Goal: Task Accomplishment & Management: Complete application form

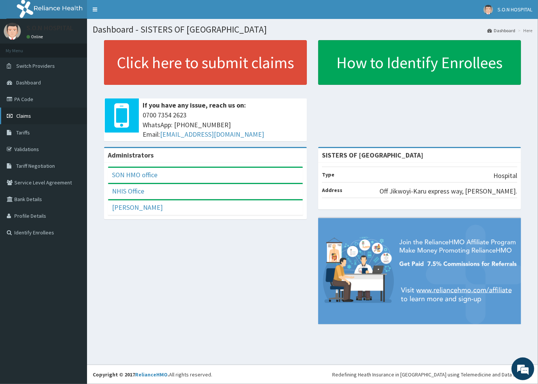
click at [21, 112] on link "Claims" at bounding box center [43, 116] width 87 height 17
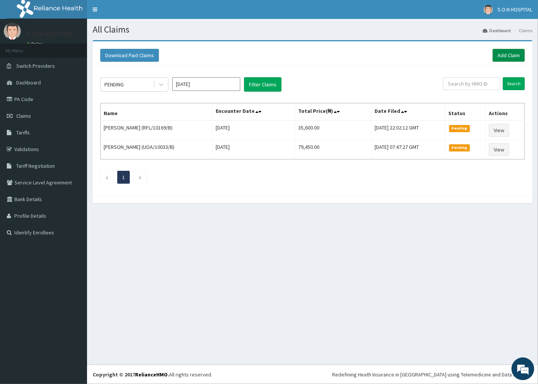
click at [510, 54] on link "Add Claim" at bounding box center [509, 55] width 32 height 13
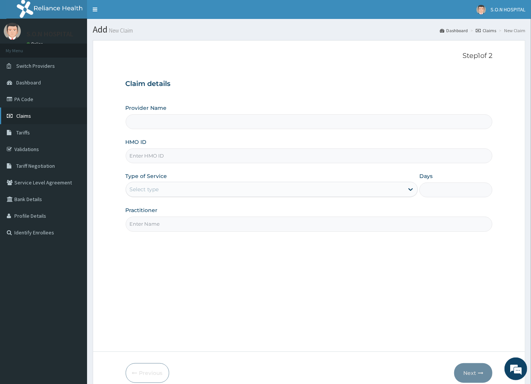
type input "SISTERS OF [GEOGRAPHIC_DATA]"
click at [130, 156] on input "HMO ID" at bounding box center [309, 155] width 367 height 15
type input "wep/10013/b"
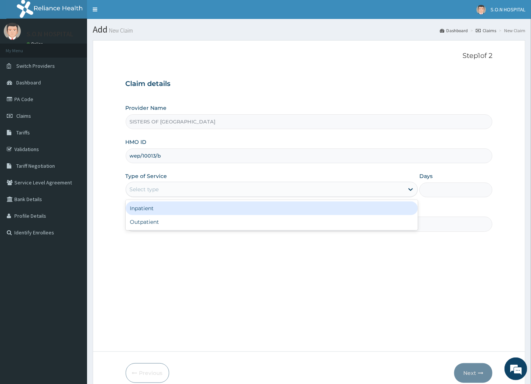
drag, startPoint x: 153, startPoint y: 186, endPoint x: 150, endPoint y: 192, distance: 6.1
click at [150, 191] on div "Select type" at bounding box center [144, 190] width 29 height 8
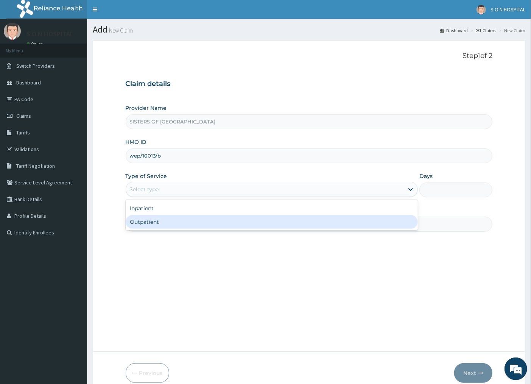
click at [145, 223] on div "Outpatient" at bounding box center [272, 222] width 293 height 14
type input "1"
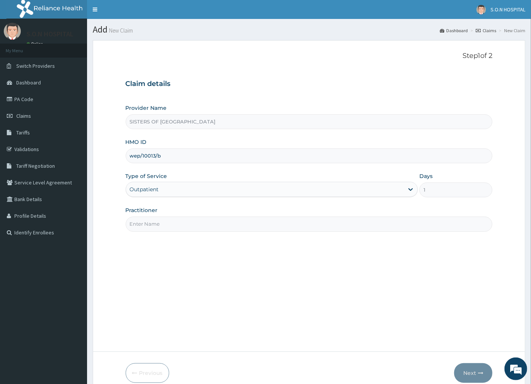
click at [141, 225] on input "Practitioner" at bounding box center [309, 224] width 367 height 15
type input "DR. INI"
click at [481, 371] on icon "button" at bounding box center [480, 372] width 5 height 5
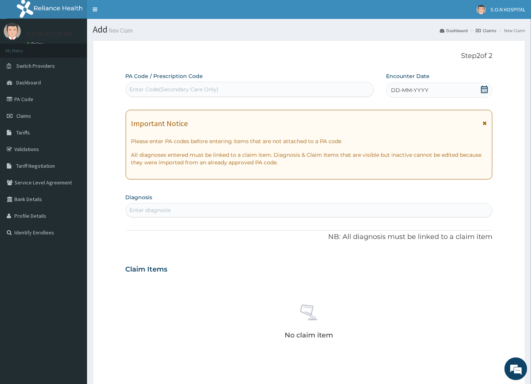
click at [465, 93] on div "DD-MM-YYYY" at bounding box center [439, 90] width 106 height 15
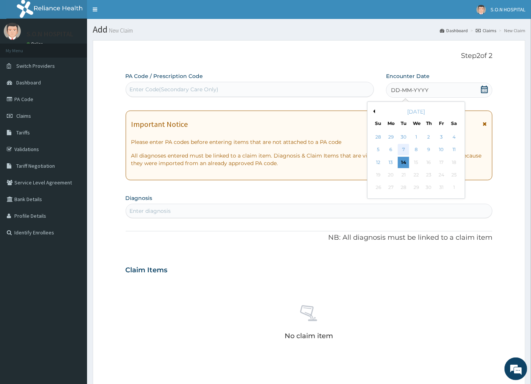
click at [407, 148] on div "7" at bounding box center [403, 149] width 11 height 11
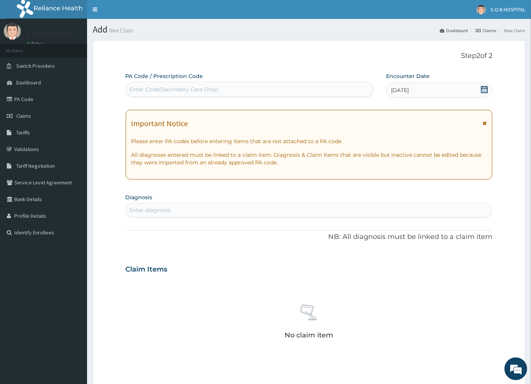
click at [149, 86] on div "Enter Code(Secondary Care Only)" at bounding box center [174, 90] width 89 height 8
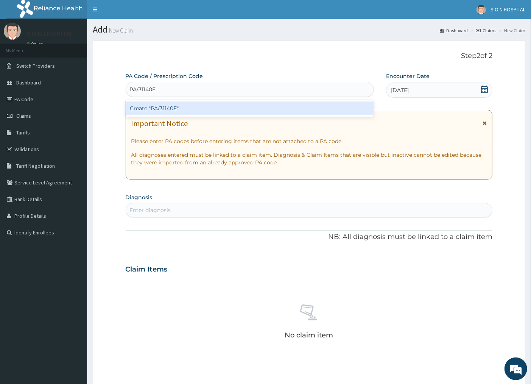
type input "PA/31140E"
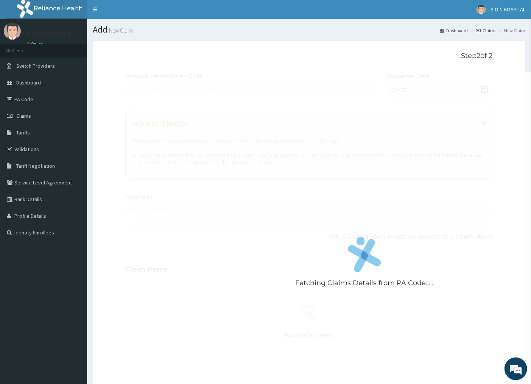
click at [166, 210] on div "Fetching Claims Details from PA Code..... PA Code / Prescription Code Enter Cod…" at bounding box center [309, 268] width 367 height 392
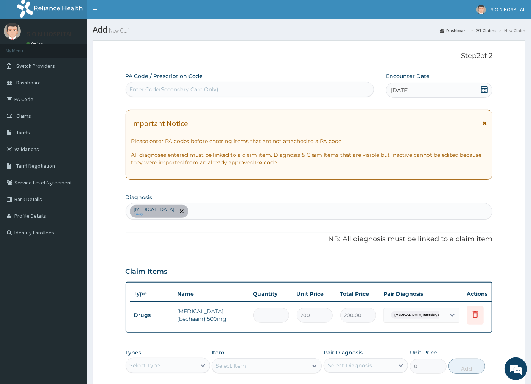
click at [139, 84] on div "Enter Code(Secondary Care Only)" at bounding box center [250, 89] width 248 height 12
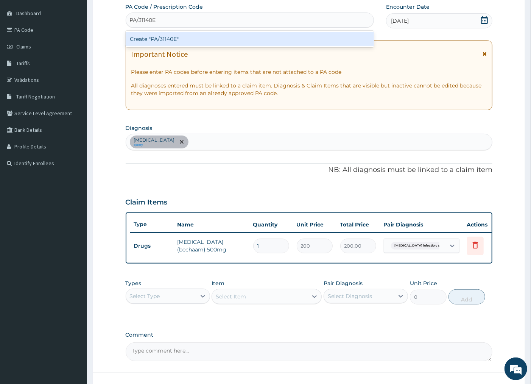
scroll to position [84, 0]
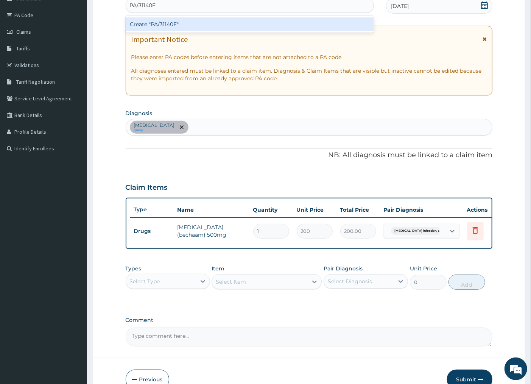
type input "PA/31140E"
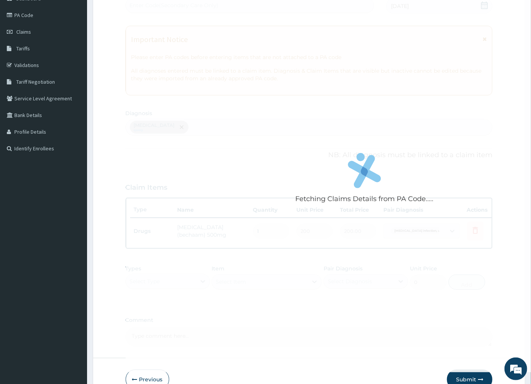
click at [262, 232] on div "Fetching Claims Details from PA Code..... PA Code / Prescription Code Enter Cod…" at bounding box center [309, 167] width 367 height 358
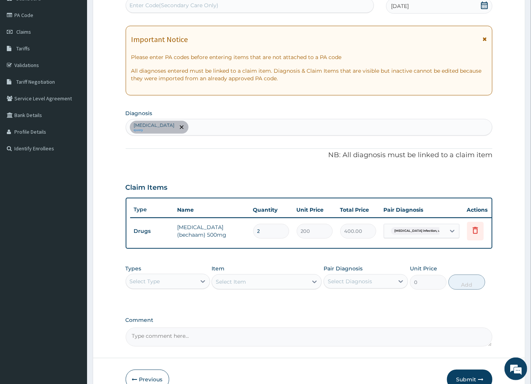
type input "0.00"
type input "1"
type input "200.00"
type input "10"
type input "2000.00"
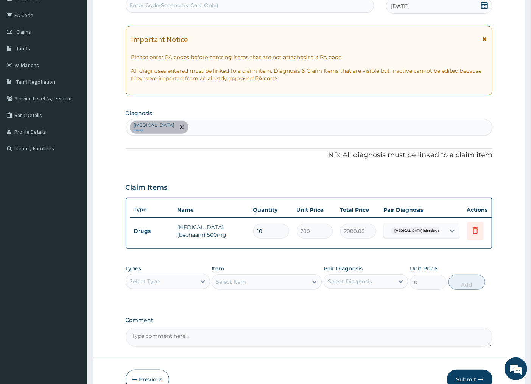
type input "1"
type input "200.00"
type input "0.00"
type input "8"
type input "1600.00"
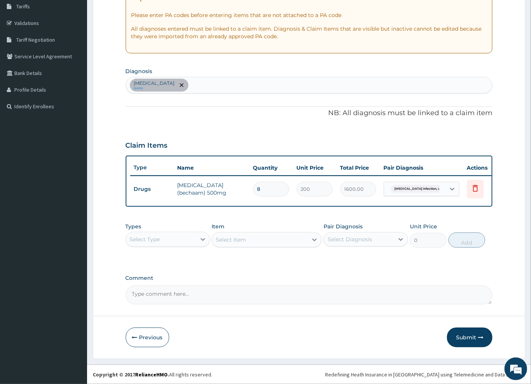
scroll to position [133, 0]
type input "8"
click at [463, 339] on button "Submit" at bounding box center [469, 337] width 45 height 20
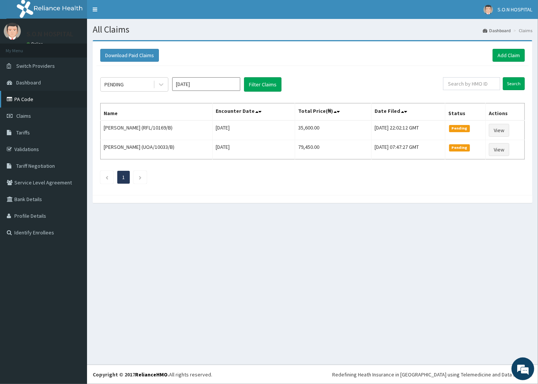
click at [27, 99] on link "PA Code" at bounding box center [43, 99] width 87 height 17
click at [493, 49] on link "Add Claim" at bounding box center [509, 55] width 32 height 13
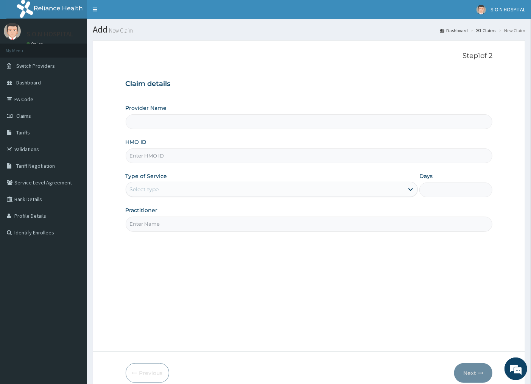
type input "SISTERS OF [GEOGRAPHIC_DATA]"
click at [132, 157] on input "HMO ID" at bounding box center [309, 155] width 367 height 15
type input "ffc/10029/a"
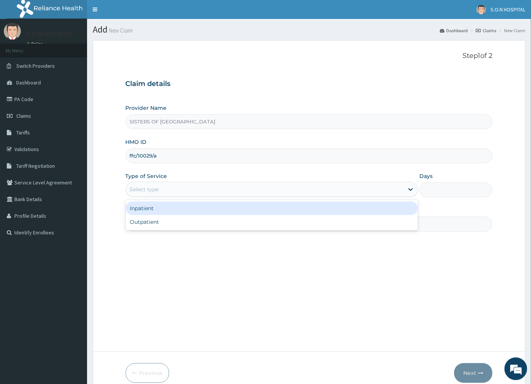
click at [150, 187] on div "Select type" at bounding box center [144, 190] width 29 height 8
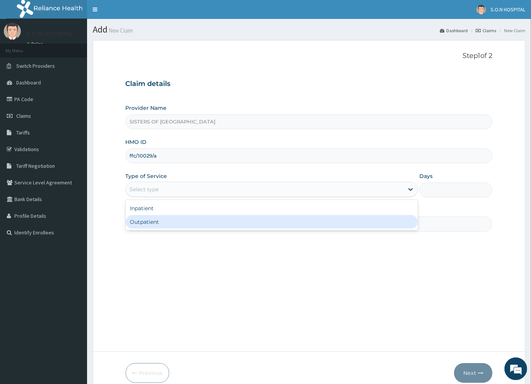
click at [155, 224] on div "Outpatient" at bounding box center [272, 222] width 293 height 14
type input "1"
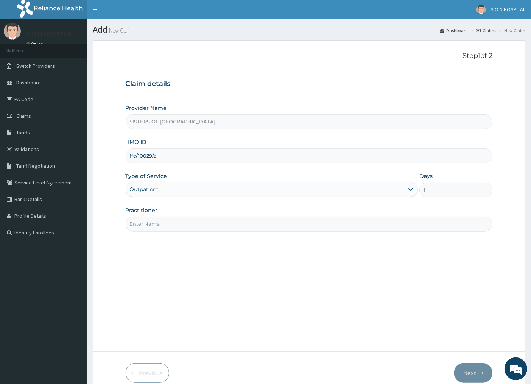
click at [148, 228] on input "Practitioner" at bounding box center [309, 224] width 367 height 15
type input "[PERSON_NAME]"
click at [481, 377] on button "Next" at bounding box center [473, 373] width 38 height 20
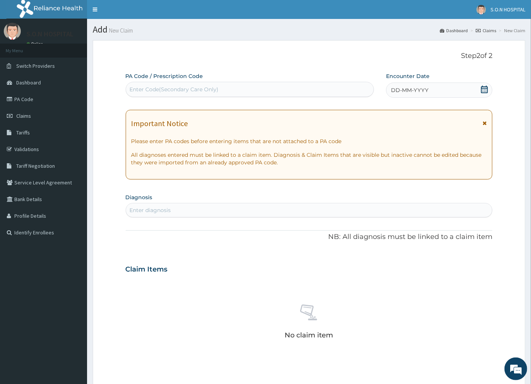
click at [455, 90] on div "DD-MM-YYYY" at bounding box center [439, 90] width 106 height 15
click at [302, 118] on div "Important Notice Please enter PA codes before entering items that are not attac…" at bounding box center [309, 145] width 367 height 70
click at [446, 90] on div "DD-MM-YYYY" at bounding box center [439, 90] width 106 height 15
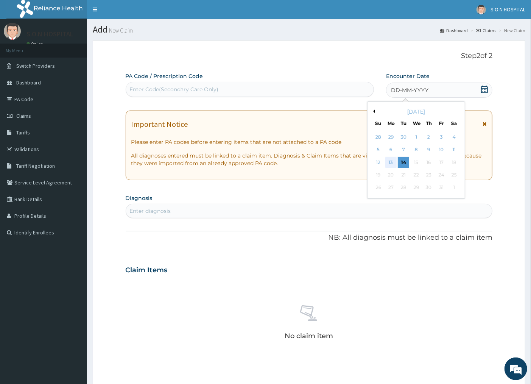
click at [388, 160] on div "13" at bounding box center [390, 162] width 11 height 11
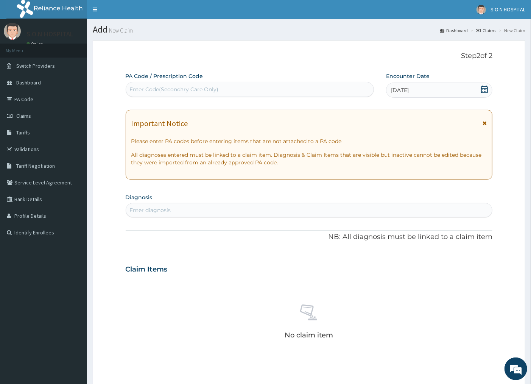
click at [131, 89] on div "Enter Code(Secondary Care Only)" at bounding box center [174, 90] width 89 height 8
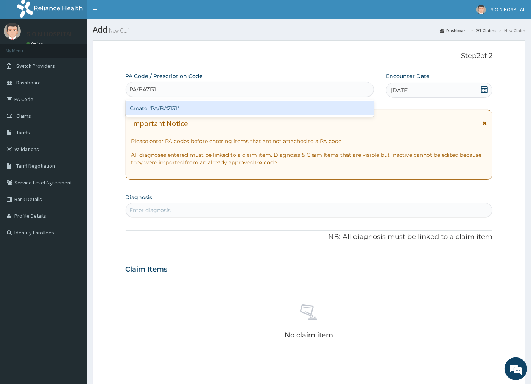
type input "PA/BA7131"
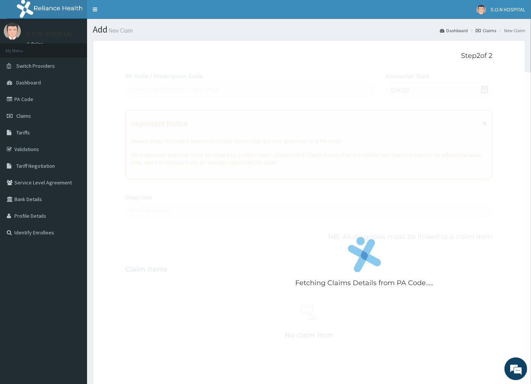
click at [169, 210] on div "Fetching Claims Details from PA Code..... PA Code / Prescription Code Enter Cod…" at bounding box center [309, 268] width 367 height 392
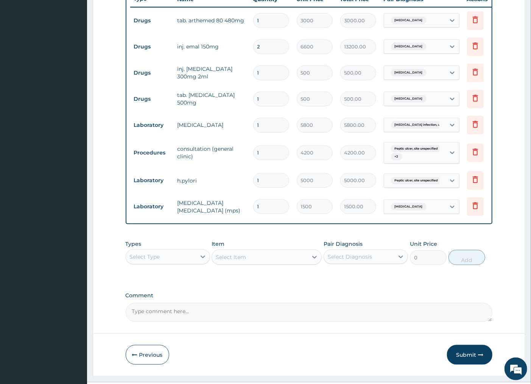
scroll to position [320, 0]
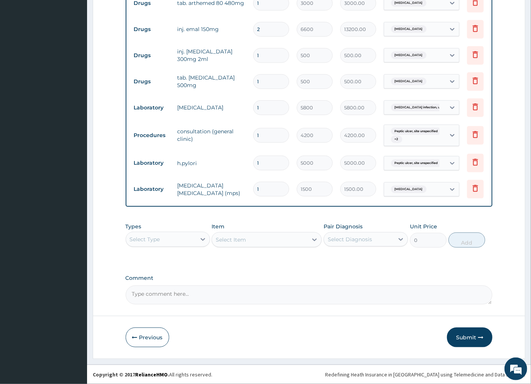
click at [477, 334] on button "Submit" at bounding box center [469, 337] width 45 height 20
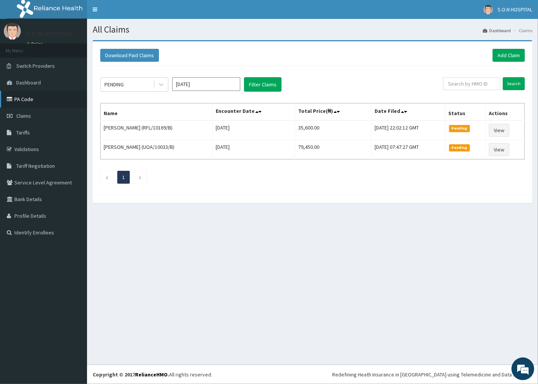
click at [33, 95] on link "PA Code" at bounding box center [43, 99] width 87 height 17
click at [498, 54] on link "Add Claim" at bounding box center [509, 55] width 32 height 13
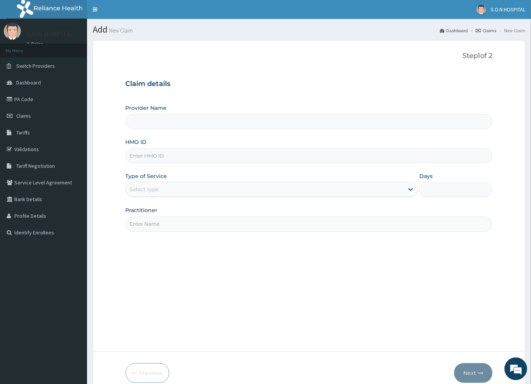
type input "SISTERS OF [GEOGRAPHIC_DATA]"
click at [134, 156] on input "HMO ID" at bounding box center [309, 155] width 367 height 15
type input "p"
type input "fmi/10003/f"
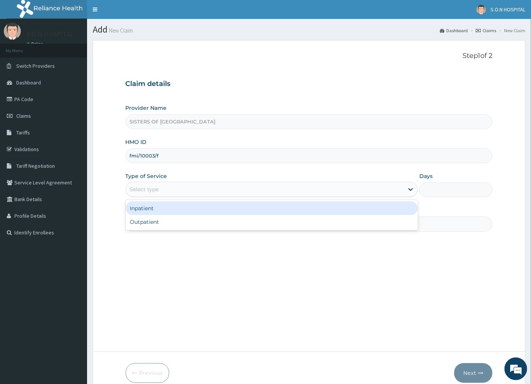
click at [131, 188] on div "Select type" at bounding box center [144, 190] width 29 height 8
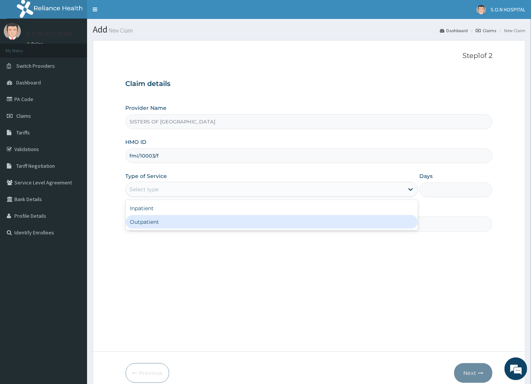
click at [135, 221] on div "Outpatient" at bounding box center [272, 222] width 293 height 14
type input "1"
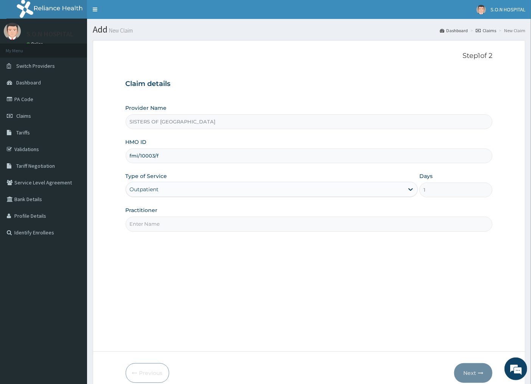
click at [131, 224] on input "Practitioner" at bounding box center [309, 224] width 367 height 15
type input "DR. IBEH"
click at [470, 372] on button "Next" at bounding box center [473, 373] width 38 height 20
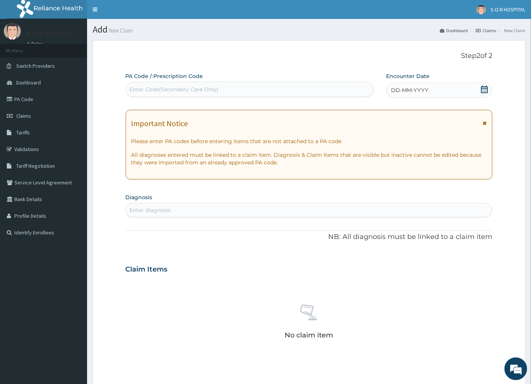
drag, startPoint x: 452, startPoint y: 86, endPoint x: 447, endPoint y: 94, distance: 8.8
click at [451, 88] on div "DD-MM-YYYY" at bounding box center [439, 90] width 106 height 15
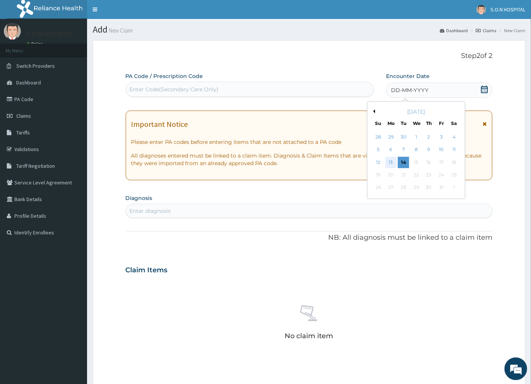
click at [388, 157] on div "13" at bounding box center [390, 162] width 11 height 11
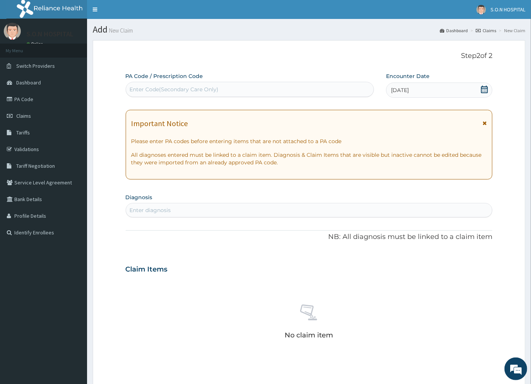
click at [137, 90] on div "Enter Code(Secondary Care Only)" at bounding box center [174, 90] width 89 height 8
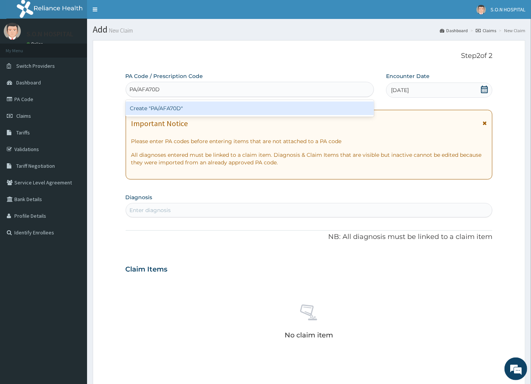
type input "PA/AFA70D"
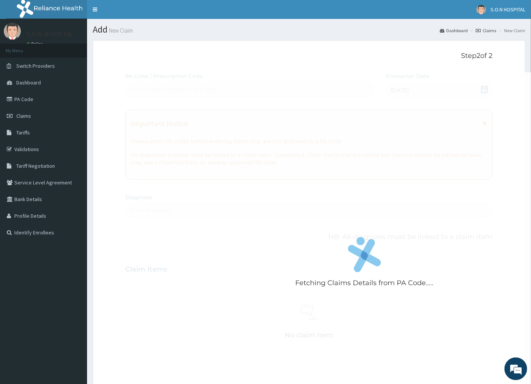
click at [135, 209] on div "Fetching Claims Details from PA Code..... PA Code / Prescription Code Enter Cod…" at bounding box center [309, 268] width 367 height 392
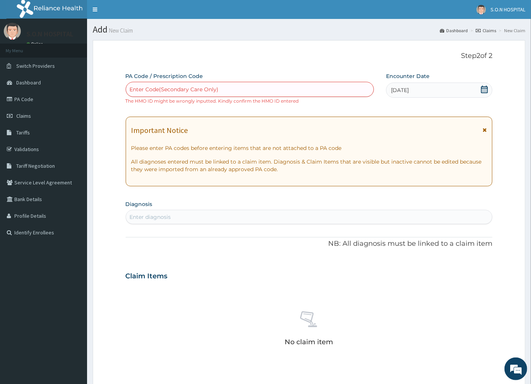
click at [139, 86] on div "Enter Code(Secondary Care Only)" at bounding box center [174, 90] width 89 height 8
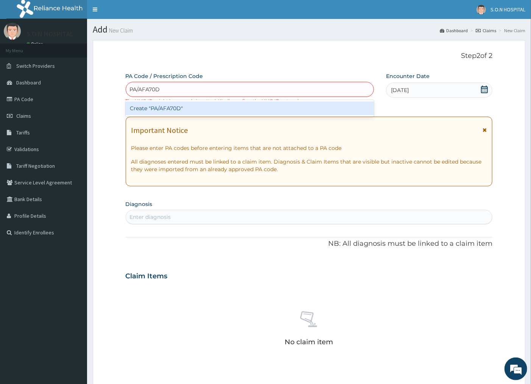
type input "PA/AFA70D"
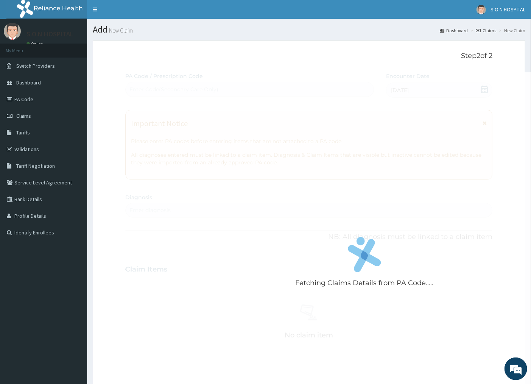
click at [142, 218] on div "Fetching Claims Details from PA Code..... PA Code / Prescription Code Enter Cod…" at bounding box center [309, 268] width 367 height 392
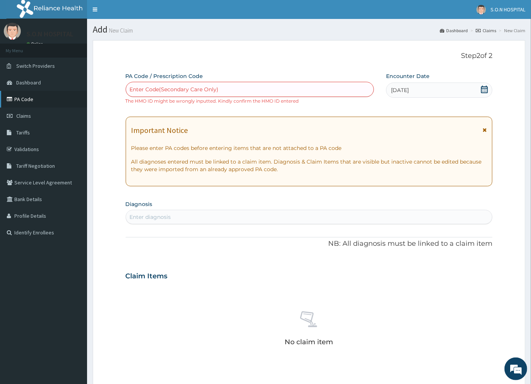
click at [40, 97] on link "PA Code" at bounding box center [43, 99] width 87 height 17
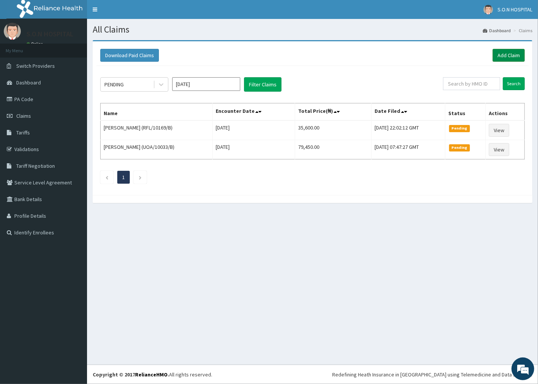
click at [507, 56] on link "Add Claim" at bounding box center [509, 55] width 32 height 13
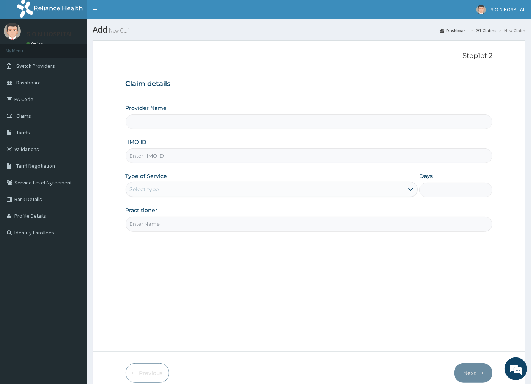
type input "SISTERS OF NATIVITY HOSPITAL"
drag, startPoint x: 133, startPoint y: 156, endPoint x: 140, endPoint y: 150, distance: 9.5
click at [137, 155] on input "HMO ID" at bounding box center [309, 155] width 367 height 15
type input "fmi/1003/e"
click at [158, 188] on div "Select type" at bounding box center [144, 190] width 29 height 8
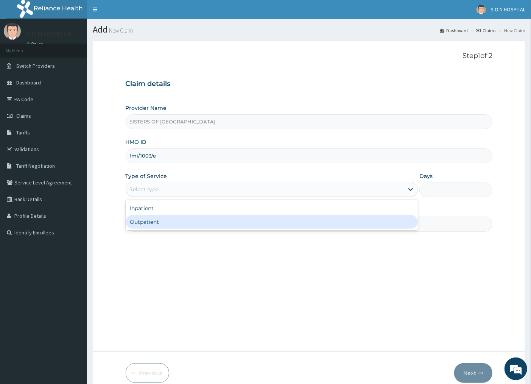
click at [135, 224] on div "Outpatient" at bounding box center [272, 222] width 293 height 14
type input "1"
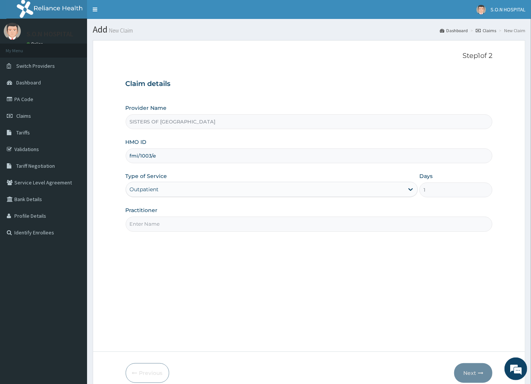
click at [145, 224] on input "Practitioner" at bounding box center [309, 224] width 367 height 15
type input "DR. IBEH"
click at [477, 372] on button "Next" at bounding box center [473, 373] width 38 height 20
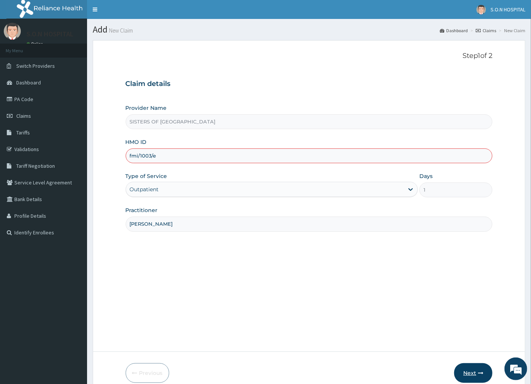
click at [474, 373] on button "Next" at bounding box center [473, 373] width 38 height 20
click at [470, 371] on button "Next" at bounding box center [473, 373] width 38 height 20
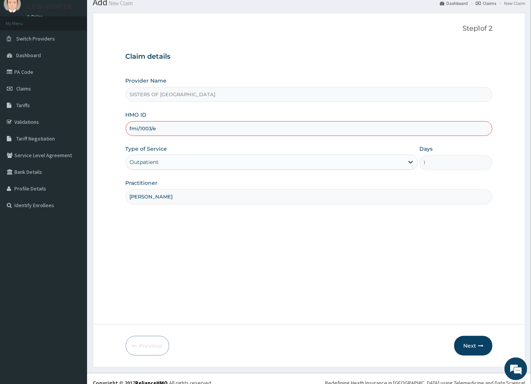
scroll to position [36, 0]
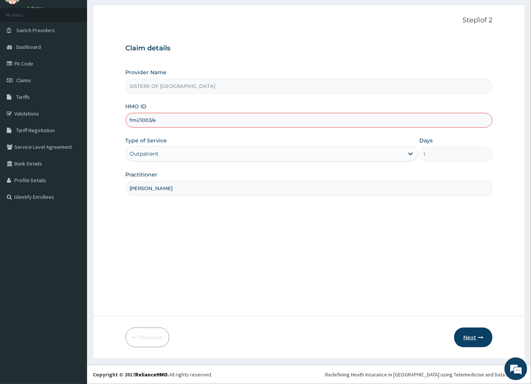
click at [468, 334] on button "Next" at bounding box center [473, 337] width 38 height 20
type input "f"
type input "fmi/10003/e"
click at [471, 337] on button "Next" at bounding box center [473, 337] width 38 height 20
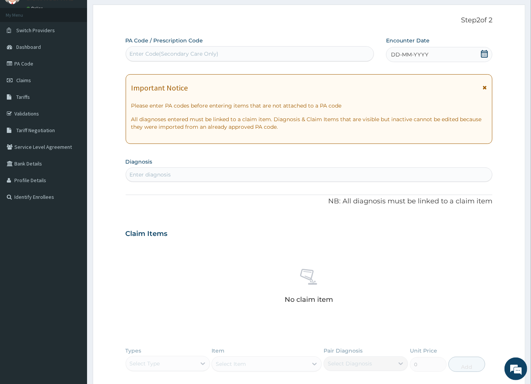
click at [447, 53] on div "DD-MM-YYYY" at bounding box center [439, 54] width 106 height 15
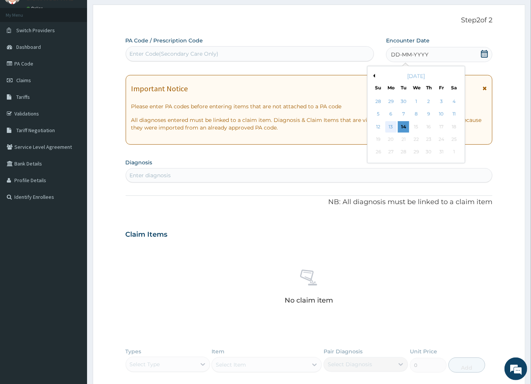
click at [388, 125] on div "13" at bounding box center [390, 126] width 11 height 11
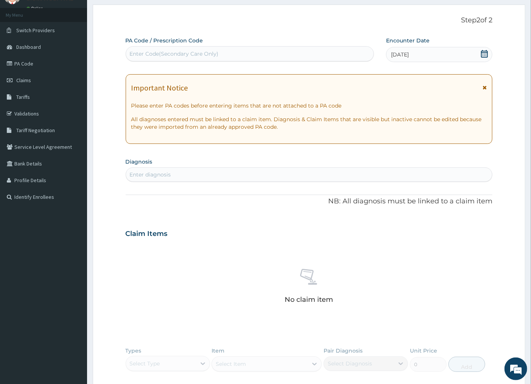
click at [130, 53] on div "Enter Code(Secondary Care Only)" at bounding box center [174, 54] width 89 height 8
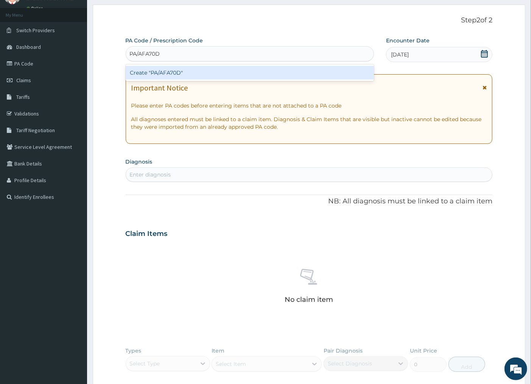
type input "PA/AFA70D"
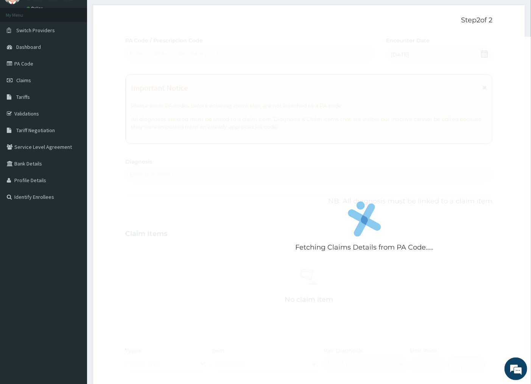
click at [145, 173] on div "Fetching Claims Details from PA Code..... PA Code / Prescription Code Enter Cod…" at bounding box center [309, 233] width 367 height 392
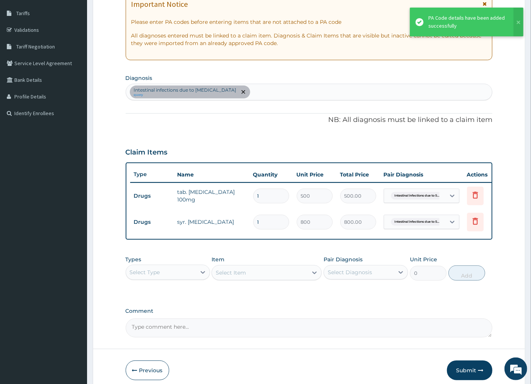
scroll to position [120, 0]
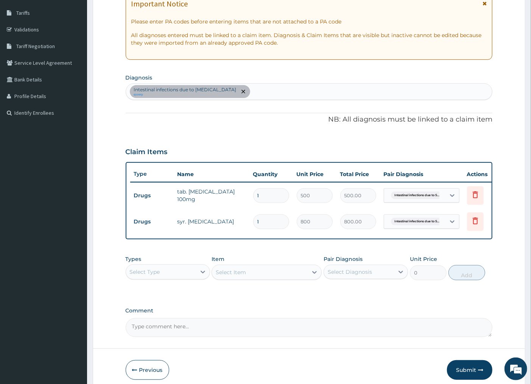
type input "0.00"
type input "2"
type input "1600.00"
type input "2"
click at [259, 194] on input "1" at bounding box center [271, 195] width 36 height 15
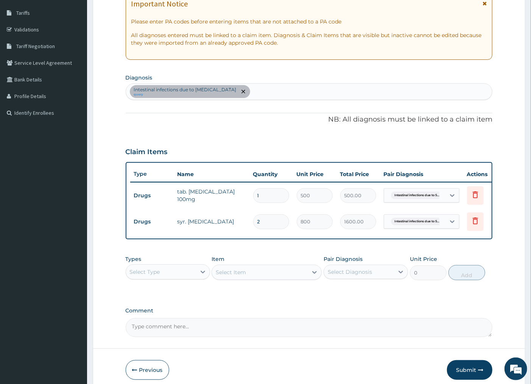
type input "0.00"
type input "4"
type input "2000.00"
type input "0.00"
type input "6"
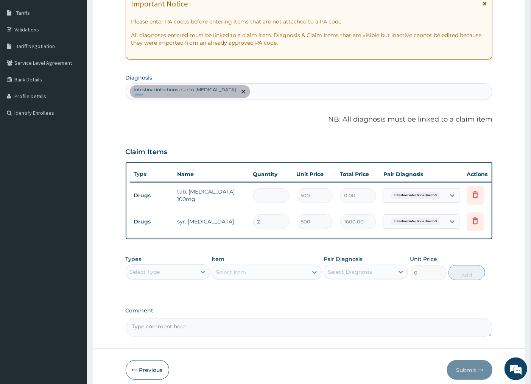
type input "3000.00"
type input "0.00"
type input "1"
type input "500.00"
type input "10"
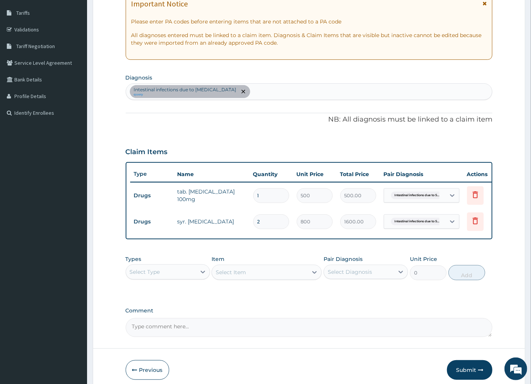
type input "5000.00"
type input "1"
type input "500.00"
type input "18"
type input "9000.00"
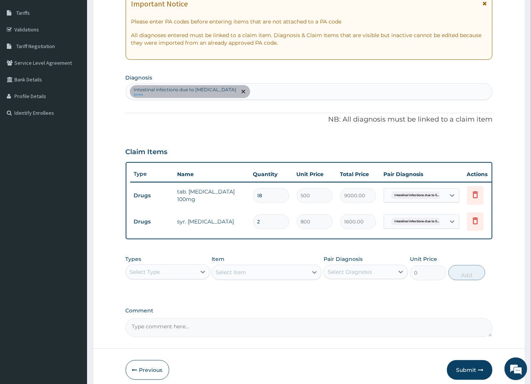
type input "1"
type input "500.00"
type input "0.00"
type input "8"
type input "4000.00"
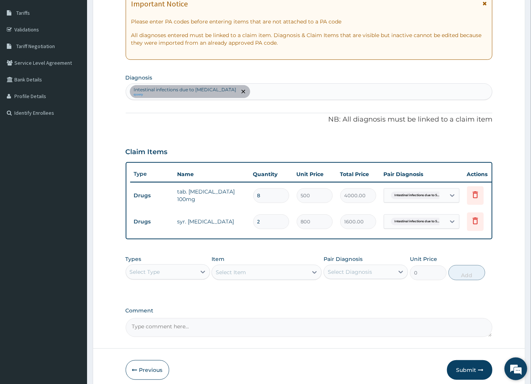
scroll to position [158, 0]
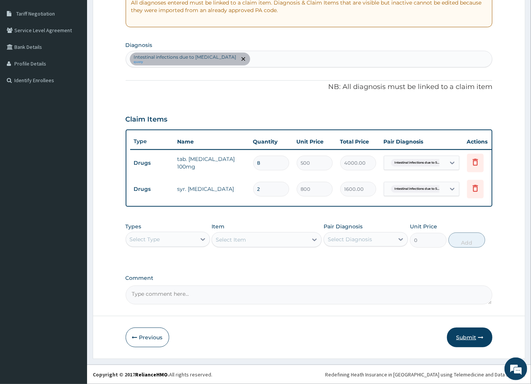
type input "8"
click at [466, 337] on button "Submit" at bounding box center [469, 337] width 45 height 20
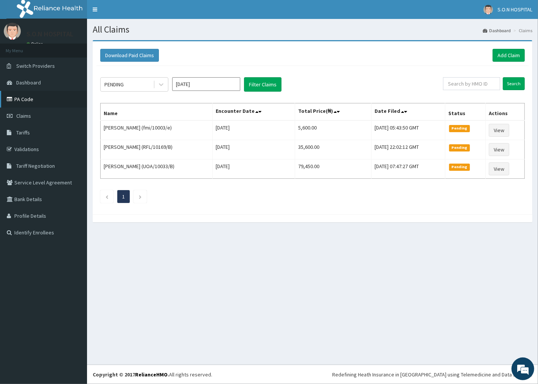
click at [23, 98] on link "PA Code" at bounding box center [43, 99] width 87 height 17
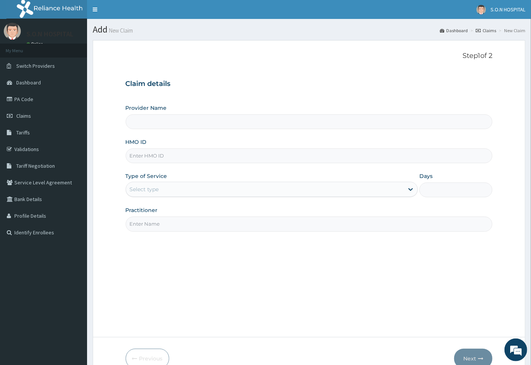
type input "SISTERS OF [GEOGRAPHIC_DATA]"
click at [138, 152] on input "HMO ID" at bounding box center [309, 155] width 367 height 15
type input "gvl/10005/c"
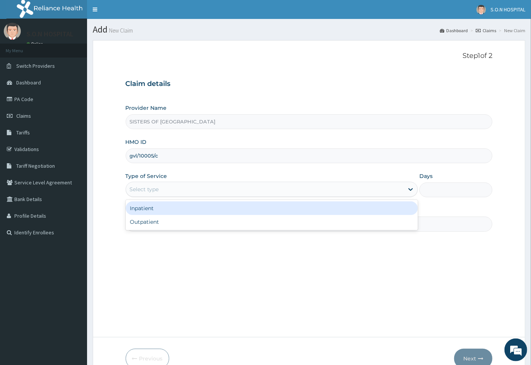
click at [138, 187] on div "Select type" at bounding box center [144, 190] width 29 height 8
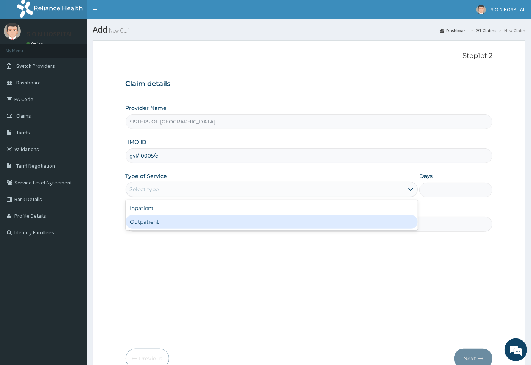
click at [135, 224] on div "Outpatient" at bounding box center [272, 222] width 293 height 14
type input "1"
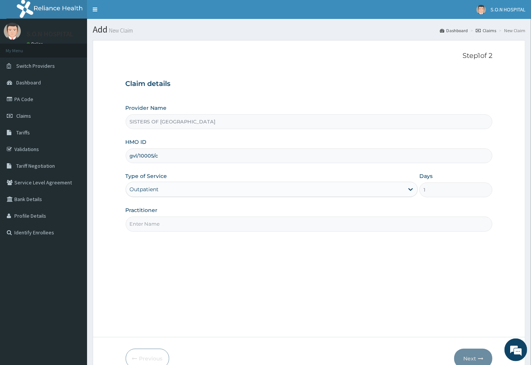
click at [149, 228] on input "Practitioner" at bounding box center [309, 224] width 367 height 15
type input "DR. DIKKO"
click at [479, 359] on icon "button" at bounding box center [480, 358] width 5 height 5
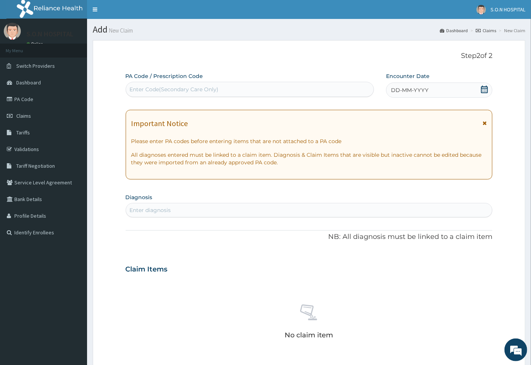
click at [444, 90] on div "DD-MM-YYYY" at bounding box center [439, 90] width 106 height 15
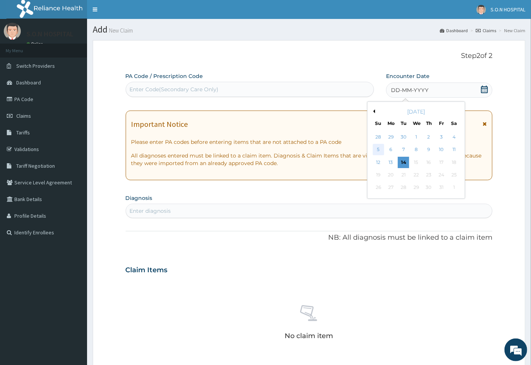
click at [380, 148] on div "5" at bounding box center [378, 149] width 11 height 11
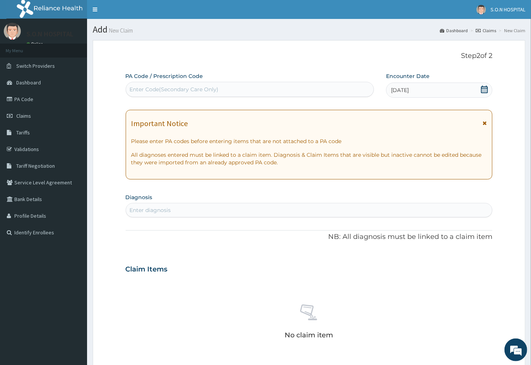
click at [139, 86] on div "Enter Code(Secondary Care Only)" at bounding box center [174, 90] width 89 height 8
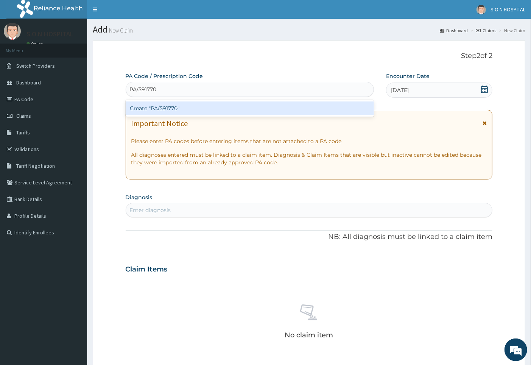
type input "PA/591770"
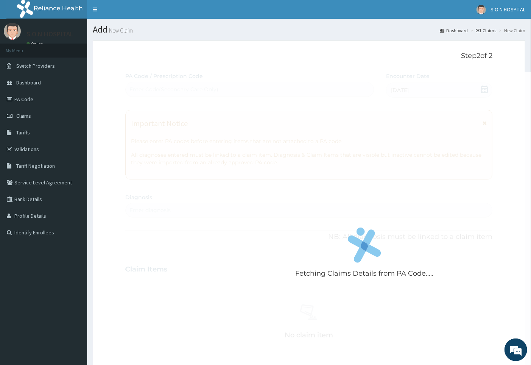
drag, startPoint x: 139, startPoint y: 207, endPoint x: 145, endPoint y: 209, distance: 6.5
click at [145, 209] on div "Fetching Claims Details from PA Code..... PA Code / Prescription Code Enter Cod…" at bounding box center [309, 268] width 367 height 392
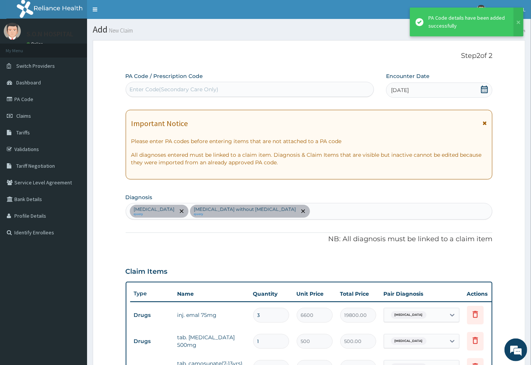
scroll to position [263, 0]
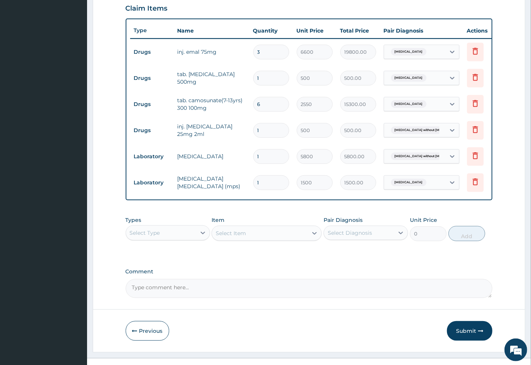
click at [267, 103] on input "6" at bounding box center [271, 104] width 36 height 15
type input "0.00"
click at [260, 52] on input "3" at bounding box center [271, 52] width 36 height 15
type input "0.00"
type input "2"
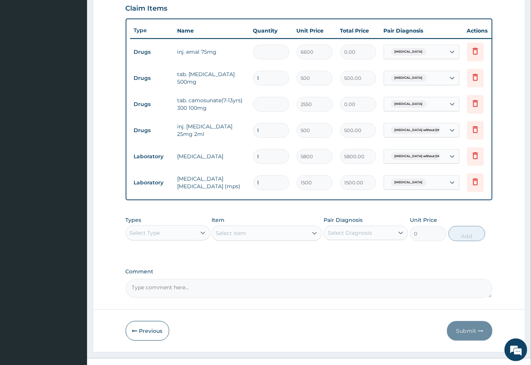
type input "13200.00"
type input "0.00"
type input "3"
type input "19800.00"
click at [259, 105] on input "number" at bounding box center [271, 104] width 36 height 15
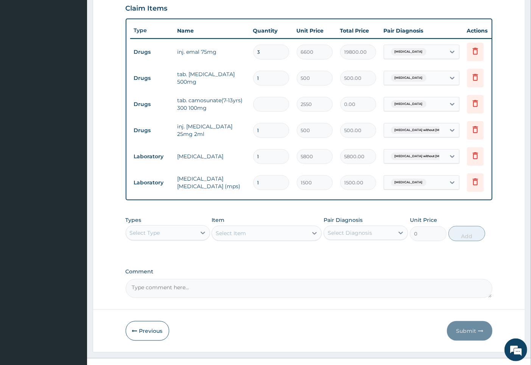
type input "1"
type input "2550.00"
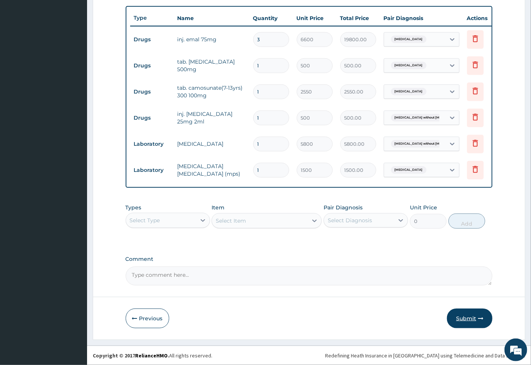
type input "1"
click at [471, 316] on button "Submit" at bounding box center [469, 319] width 45 height 20
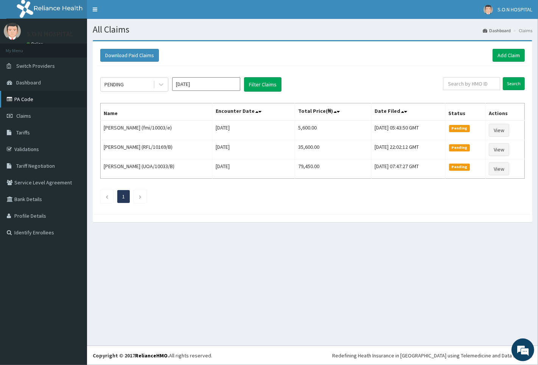
click at [30, 97] on link "PA Code" at bounding box center [43, 99] width 87 height 17
click at [504, 56] on link "Add Claim" at bounding box center [509, 55] width 32 height 13
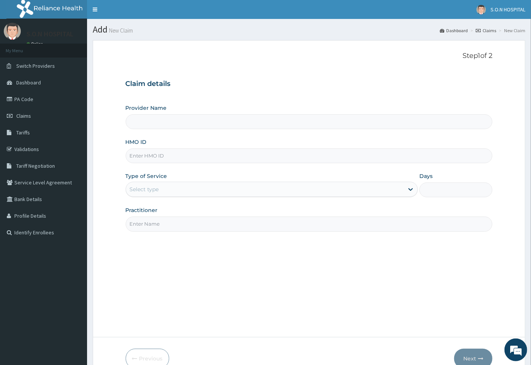
type input "SISTERS OF [GEOGRAPHIC_DATA]"
click at [135, 154] on input "HMO ID" at bounding box center [309, 155] width 367 height 15
type input "cbm/10006/a"
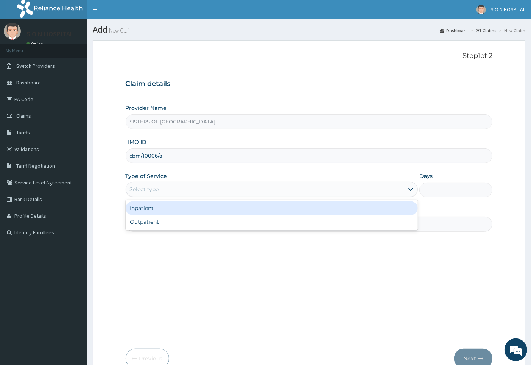
click at [134, 186] on div "Select type" at bounding box center [144, 190] width 29 height 8
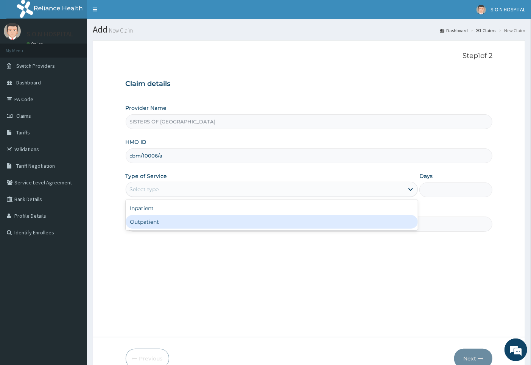
click at [153, 222] on div "Outpatient" at bounding box center [272, 222] width 293 height 14
type input "1"
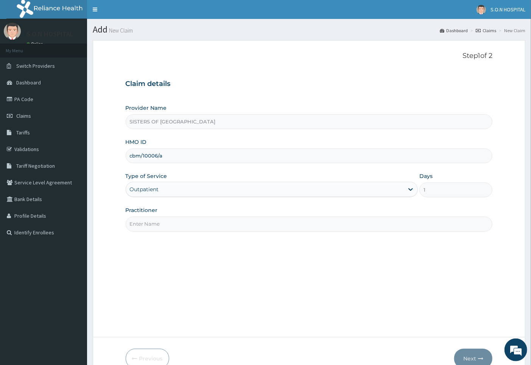
click at [140, 227] on input "Practitioner" at bounding box center [309, 224] width 367 height 15
type input "[PERSON_NAME]"
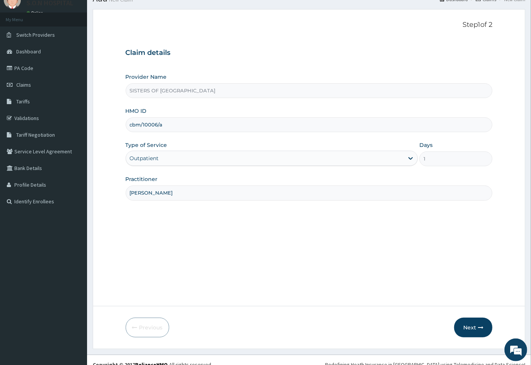
scroll to position [40, 0]
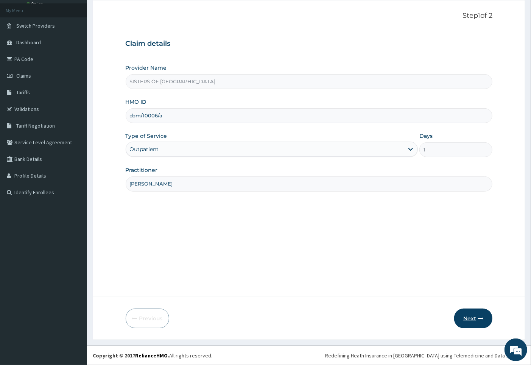
click at [469, 315] on button "Next" at bounding box center [473, 319] width 38 height 20
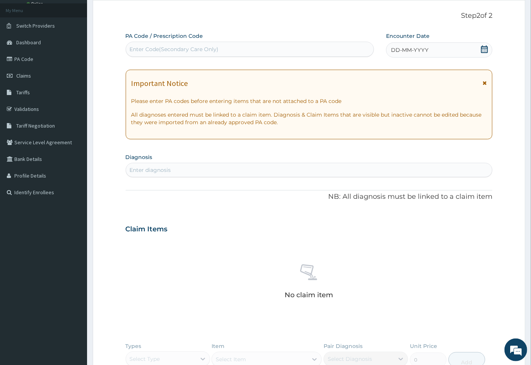
click at [437, 47] on div "DD-MM-YYYY" at bounding box center [439, 49] width 106 height 15
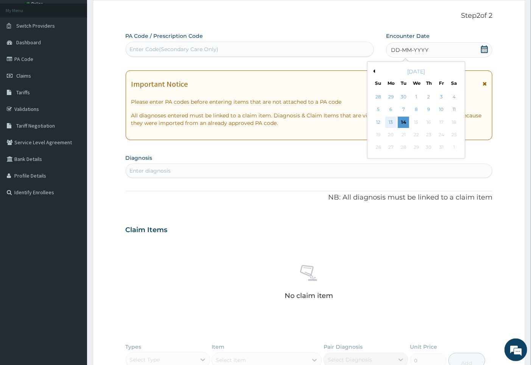
click at [388, 122] on div "13" at bounding box center [390, 122] width 11 height 11
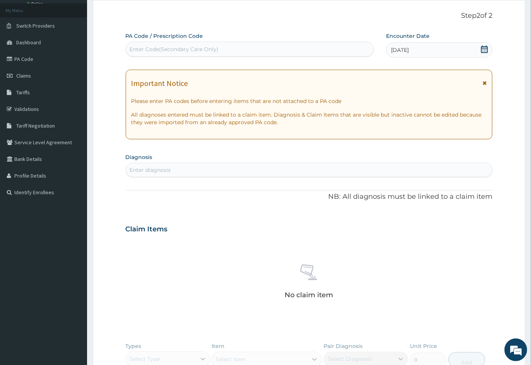
click at [135, 44] on div "Enter Code(Secondary Care Only)" at bounding box center [250, 49] width 248 height 12
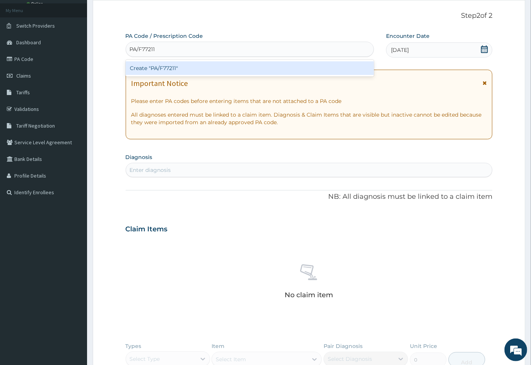
type input "PA/F77211"
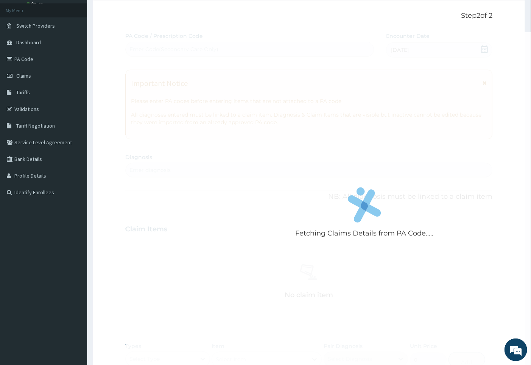
drag, startPoint x: 139, startPoint y: 169, endPoint x: 137, endPoint y: 165, distance: 4.6
click at [138, 165] on div "Fetching Claims Details from PA Code..... PA Code / Prescription Code Enter Cod…" at bounding box center [309, 228] width 367 height 392
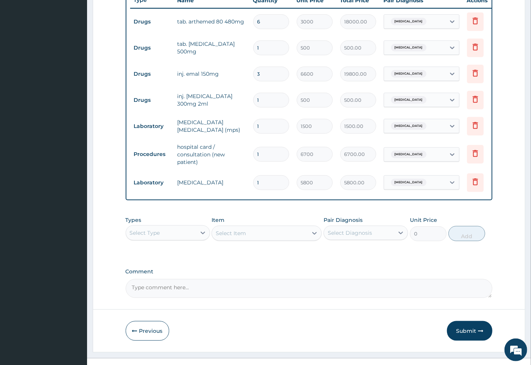
click at [262, 20] on input "6" at bounding box center [271, 21] width 36 height 15
type input "0.00"
type input "1"
type input "3000.00"
type input "1"
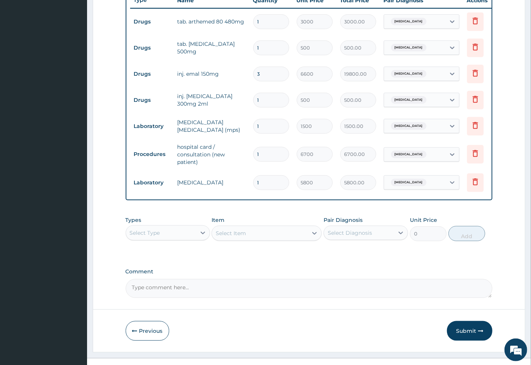
click at [465, 338] on button "Submit" at bounding box center [469, 331] width 45 height 20
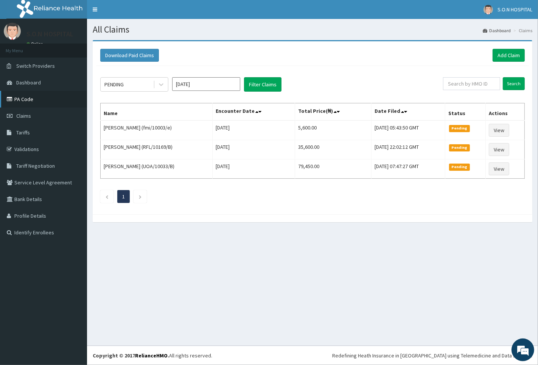
click at [36, 96] on link "PA Code" at bounding box center [43, 99] width 87 height 17
